Goal: Navigation & Orientation: Find specific page/section

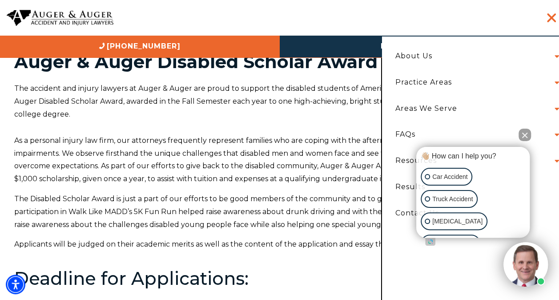
scroll to position [11, 0]
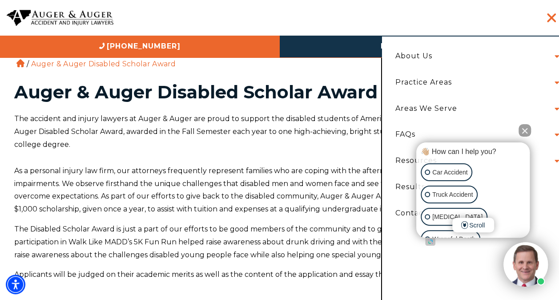
click at [525, 131] on button "Close Intaker Chat Widget" at bounding box center [524, 130] width 12 height 12
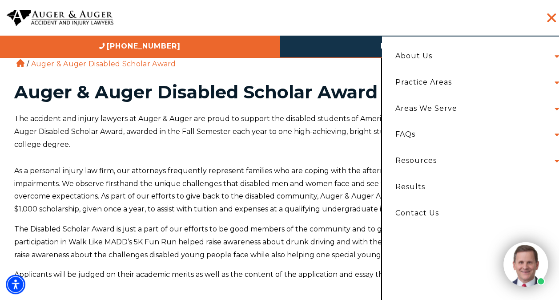
click at [460, 163] on li "Resources eBooks Police Accident Reports" at bounding box center [475, 161] width 173 height 26
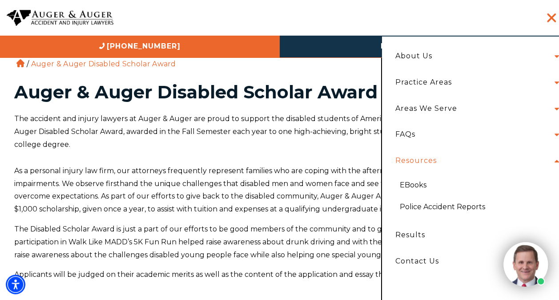
click at [460, 164] on li "Resources eBooks Police Accident Reports" at bounding box center [475, 185] width 173 height 74
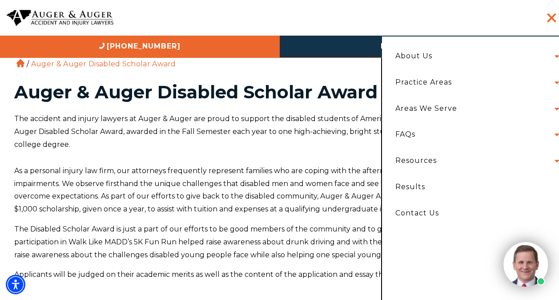
click at [455, 130] on li "FAQs [US_STATE] [US_STATE]" at bounding box center [475, 134] width 173 height 26
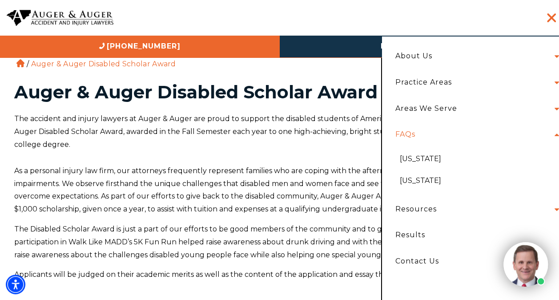
click at [455, 130] on li "FAQs [US_STATE] [US_STATE]" at bounding box center [475, 158] width 173 height 74
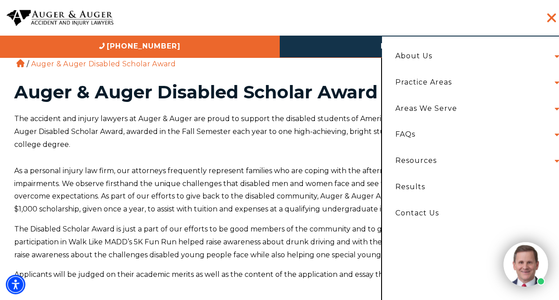
click at [469, 106] on li "Areas We [GEOGRAPHIC_DATA] [US_STATE] [GEOGRAPHIC_DATA] [GEOGRAPHIC_DATA] [GEOG…" at bounding box center [475, 109] width 173 height 26
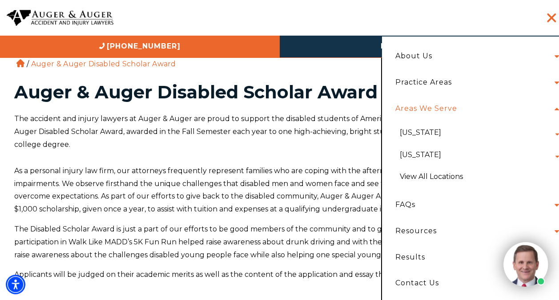
click at [468, 105] on li "Areas We [GEOGRAPHIC_DATA] [US_STATE] [GEOGRAPHIC_DATA] [GEOGRAPHIC_DATA] [GEOG…" at bounding box center [475, 144] width 173 height 96
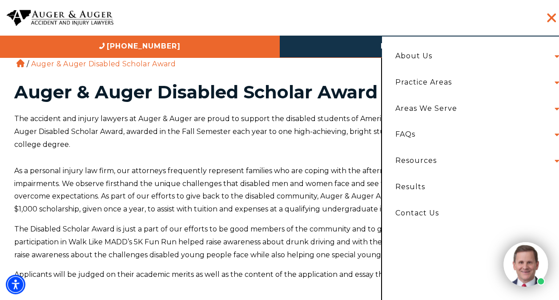
click at [462, 79] on li "Practice Areas Car Accident Truck Accident [MEDICAL_DATA] Bicycle Accident Wron…" at bounding box center [475, 82] width 173 height 26
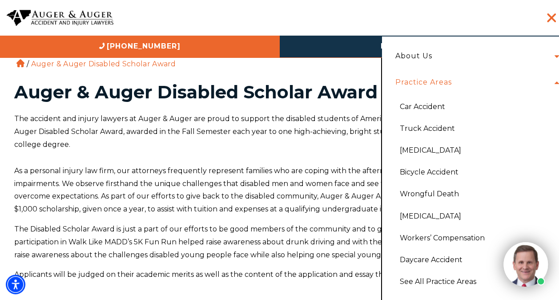
click at [462, 79] on li "Practice Areas Car Accident Truck Accident [MEDICAL_DATA] Bicycle Accident Wron…" at bounding box center [475, 182] width 173 height 227
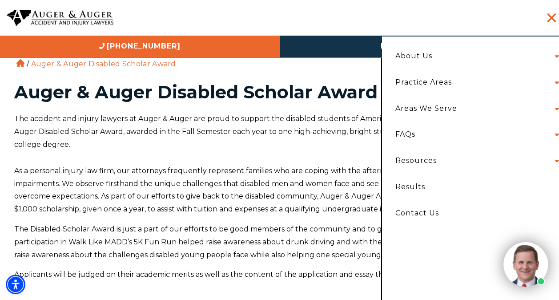
click at [453, 49] on li "About Us Attorneys [PERSON_NAME] [PERSON_NAME] [PERSON_NAME] [PERSON_NAME] [PER…" at bounding box center [475, 56] width 173 height 26
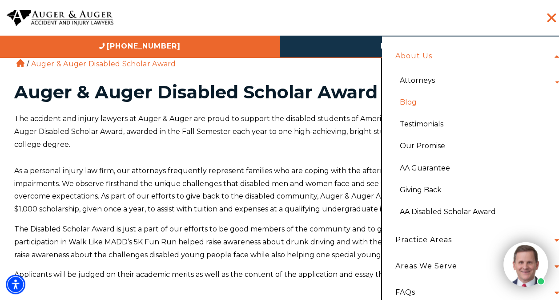
click at [406, 105] on link "Blog" at bounding box center [477, 102] width 168 height 22
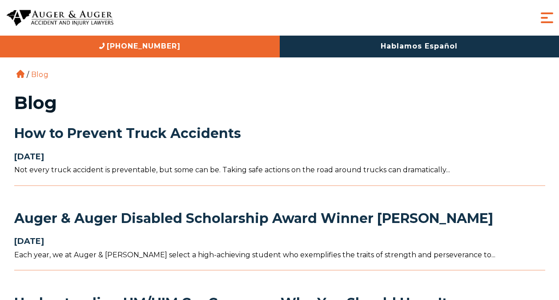
scroll to position [32, 0]
